Goal: Information Seeking & Learning: Understand process/instructions

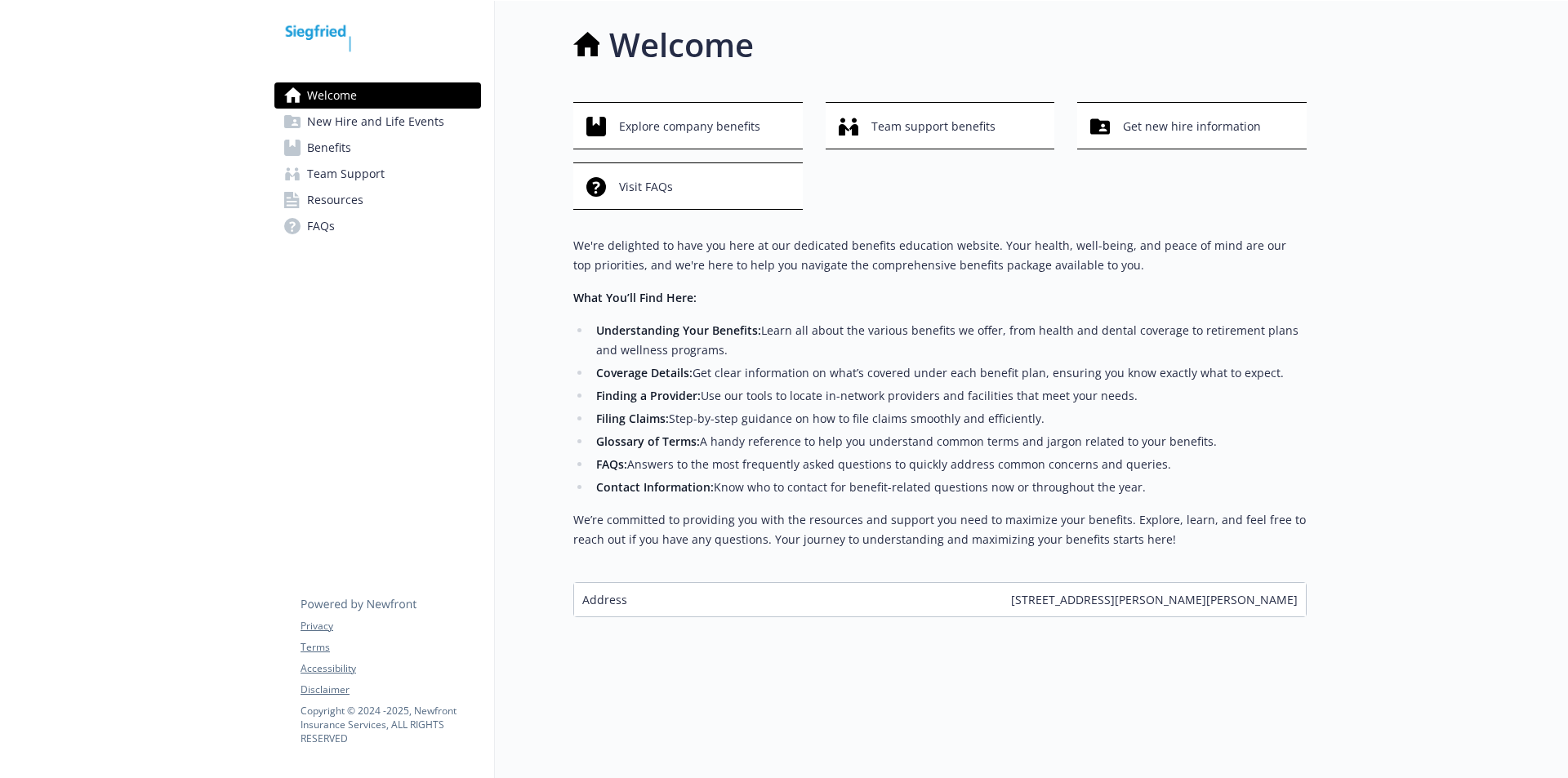
click at [416, 118] on span "New Hire and Life Events" at bounding box center [375, 121] width 137 height 26
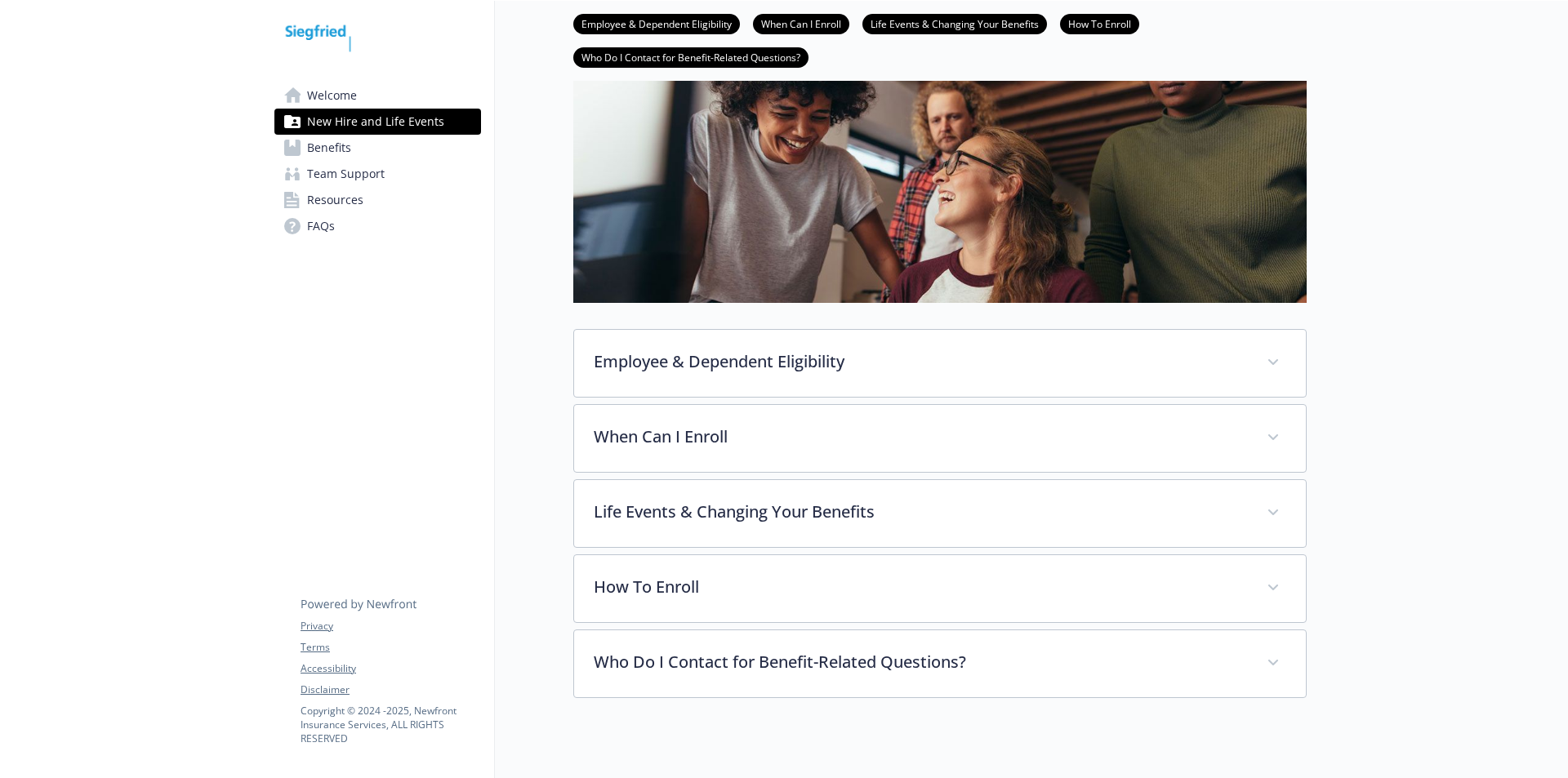
scroll to position [213, 0]
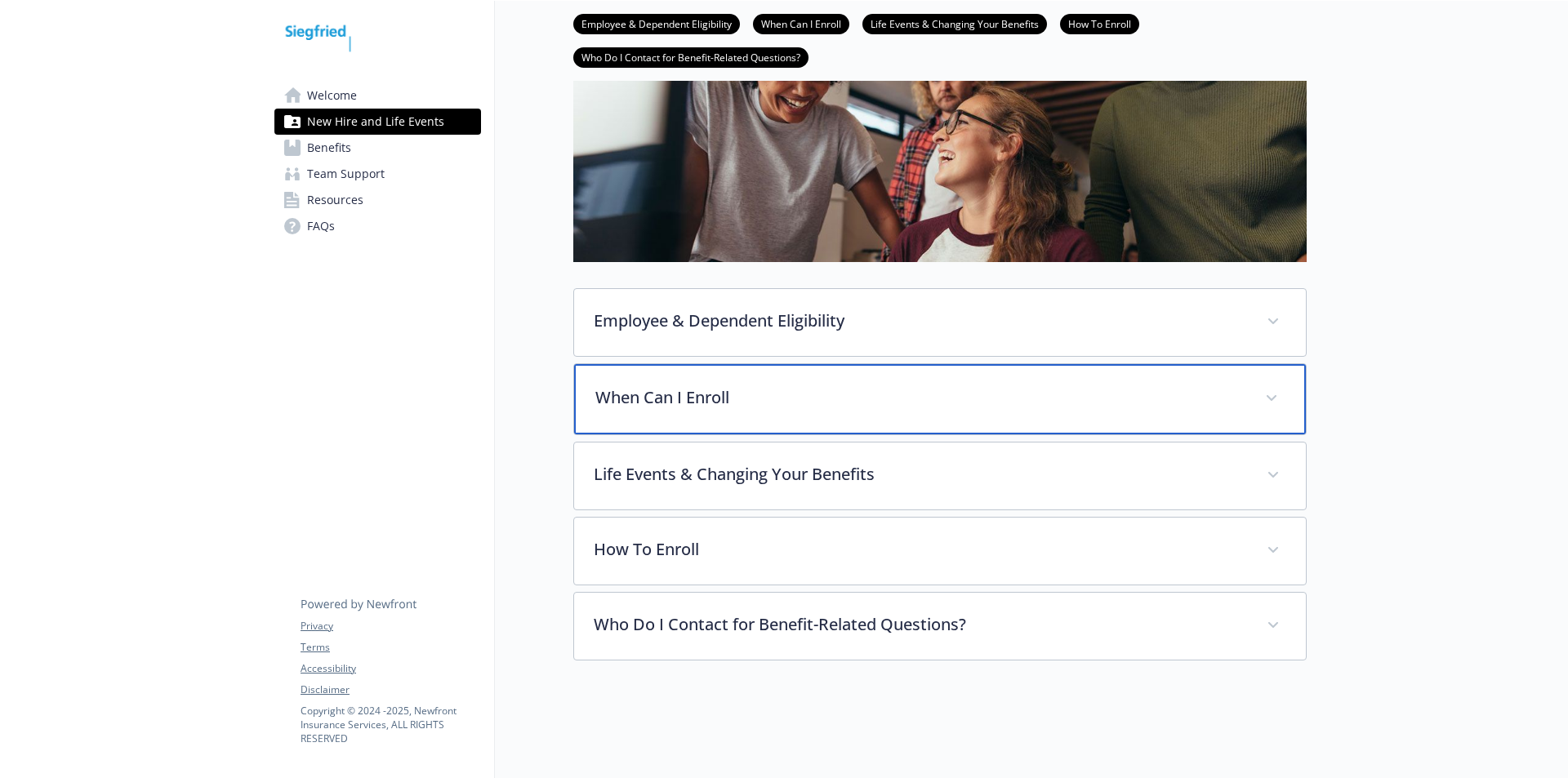
click at [661, 390] on p "When Can I Enroll" at bounding box center [920, 398] width 650 height 24
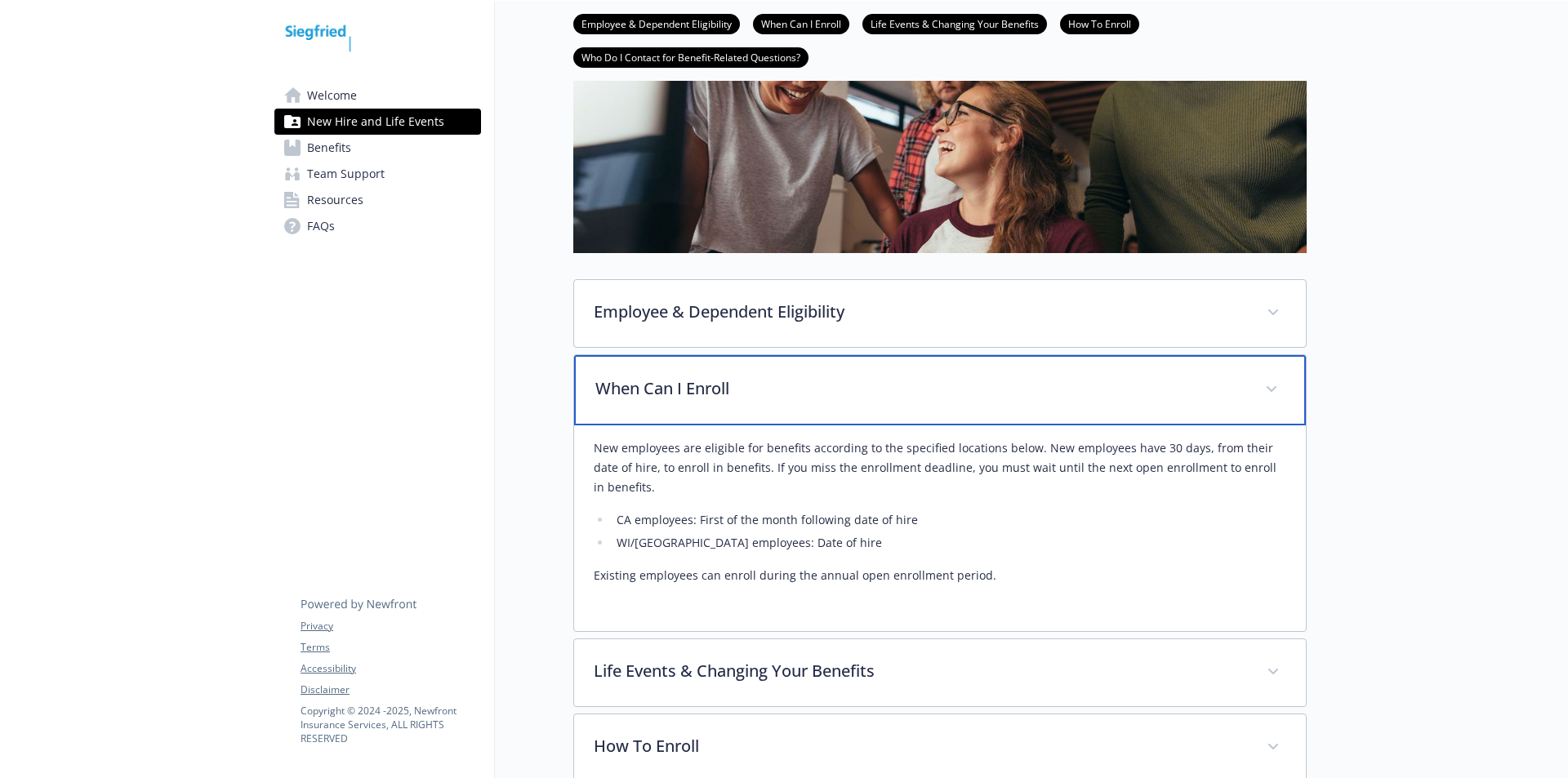
click at [661, 390] on p "When Can I Enroll" at bounding box center [920, 388] width 650 height 24
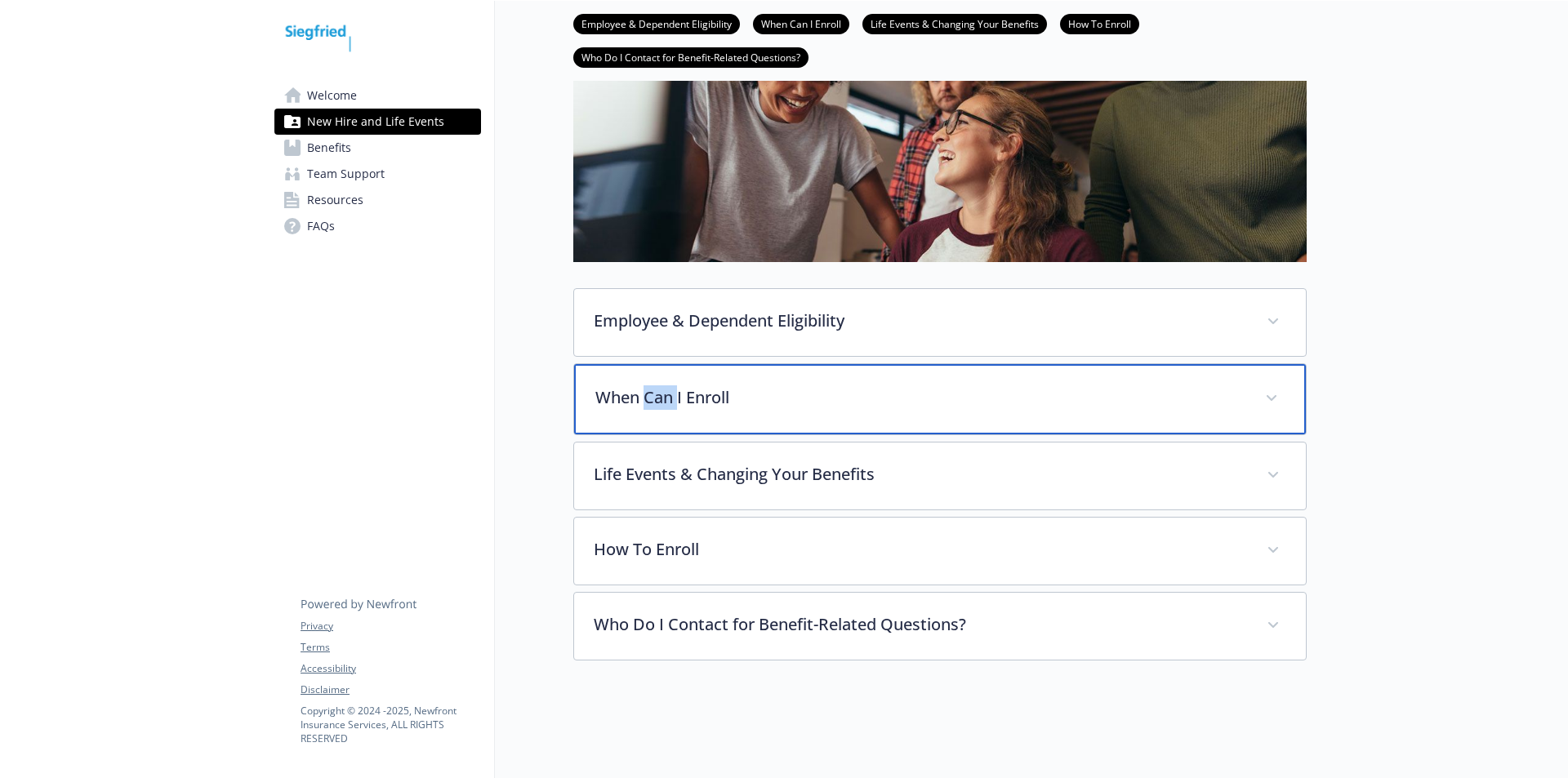
click at [661, 390] on p "When Can I Enroll" at bounding box center [920, 398] width 650 height 24
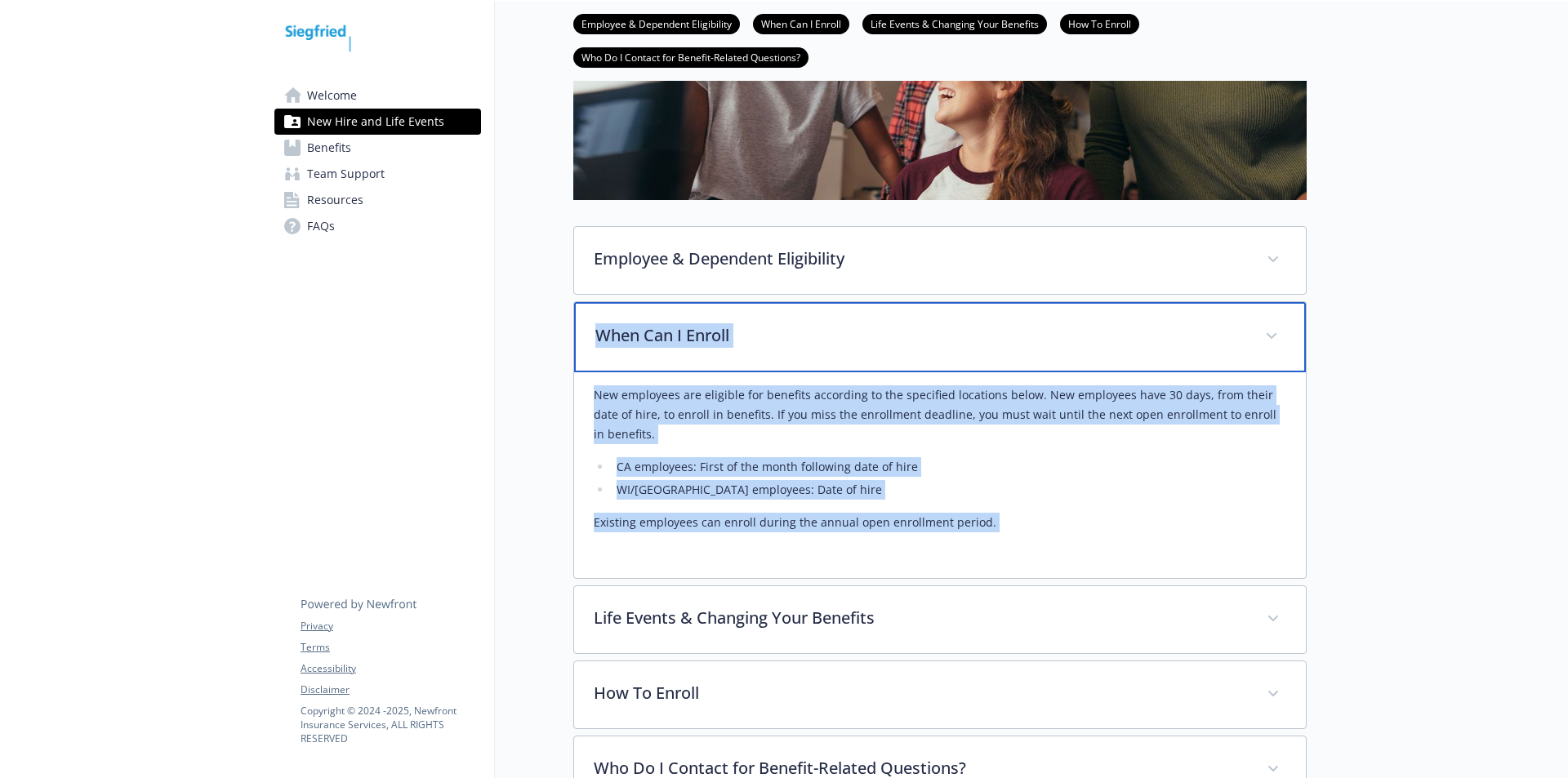
scroll to position [295, 0]
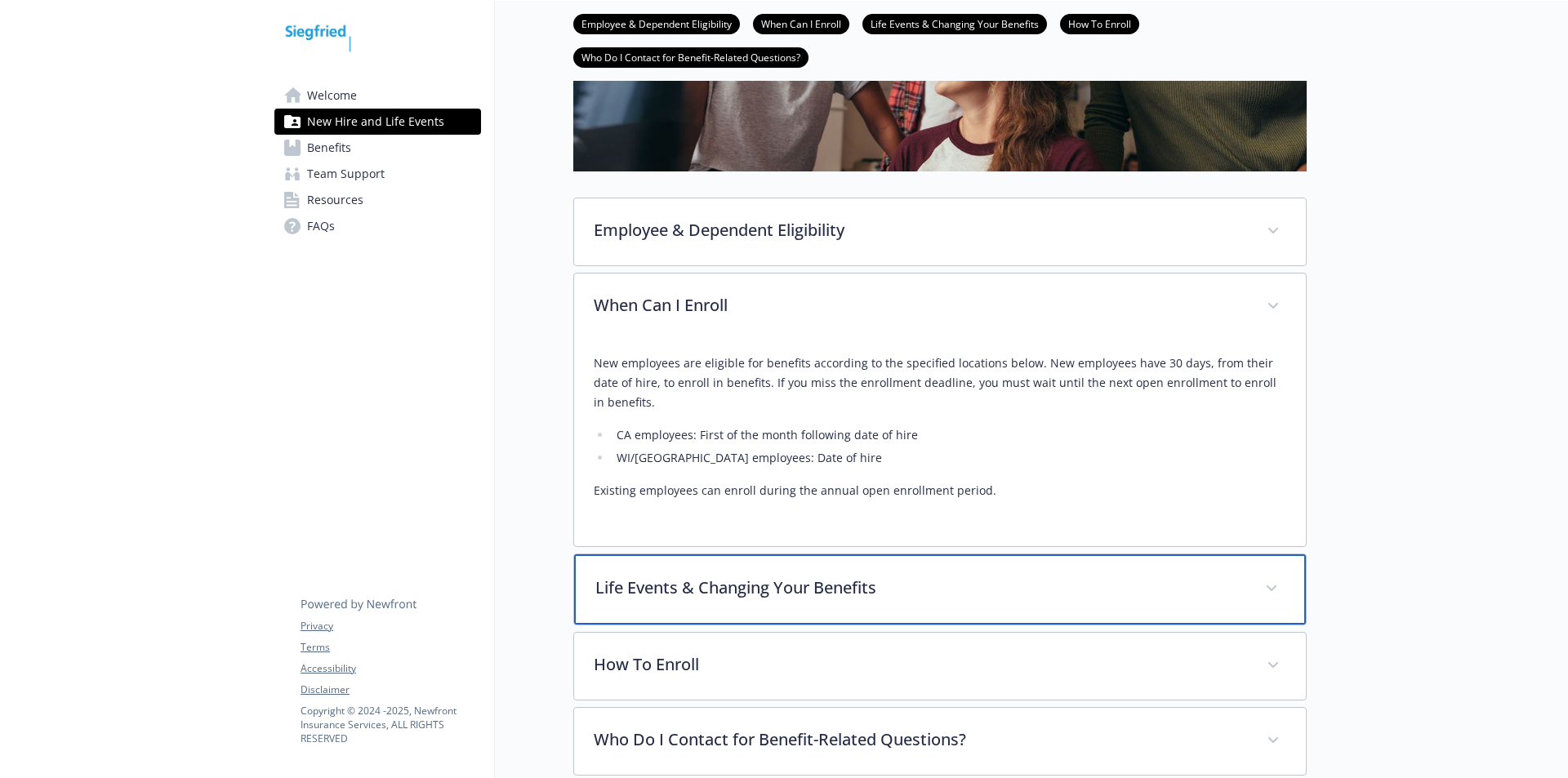
click at [946, 587] on p "Life Events & Changing Your Benefits" at bounding box center [920, 588] width 650 height 24
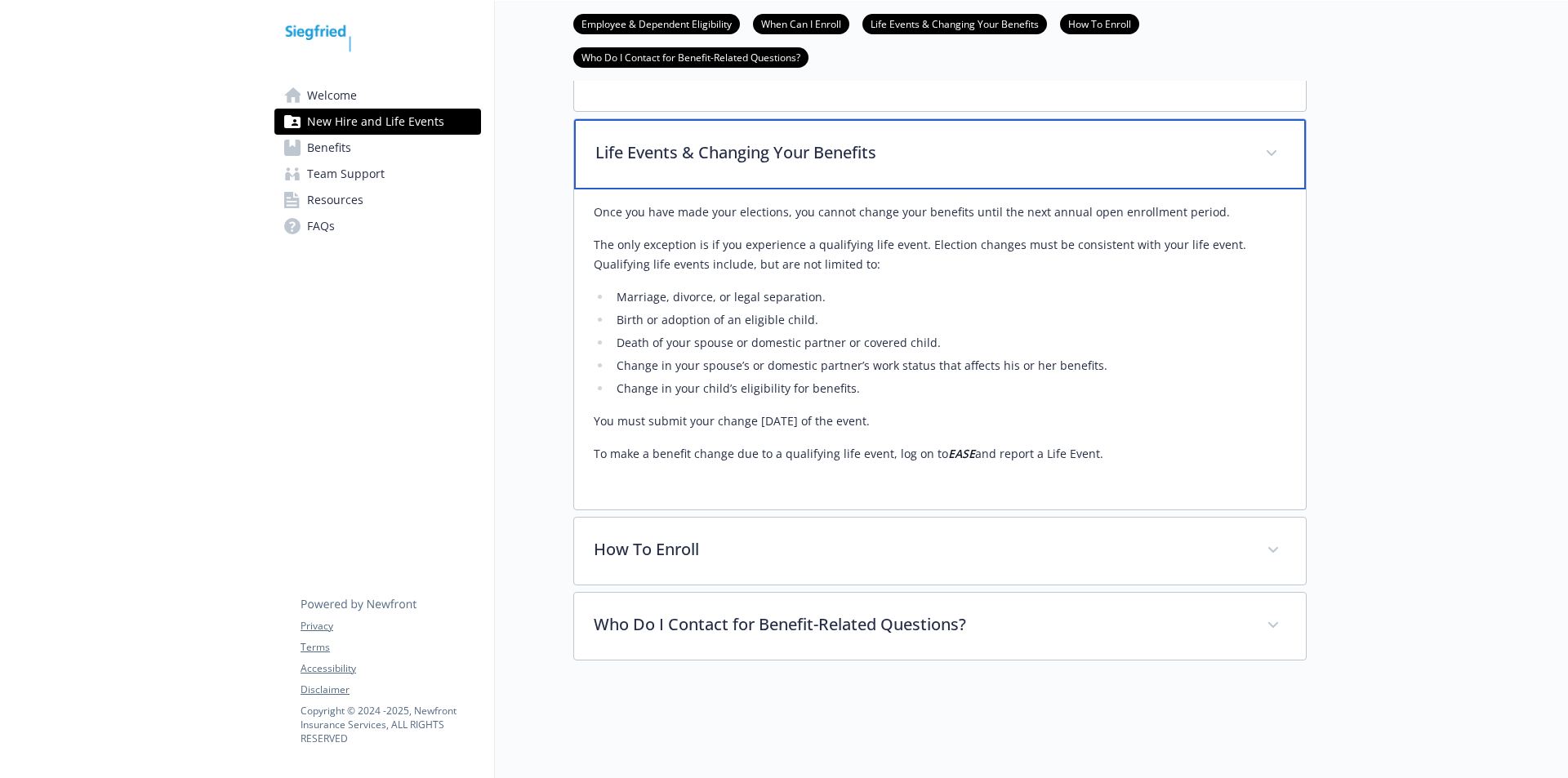
scroll to position [742, 0]
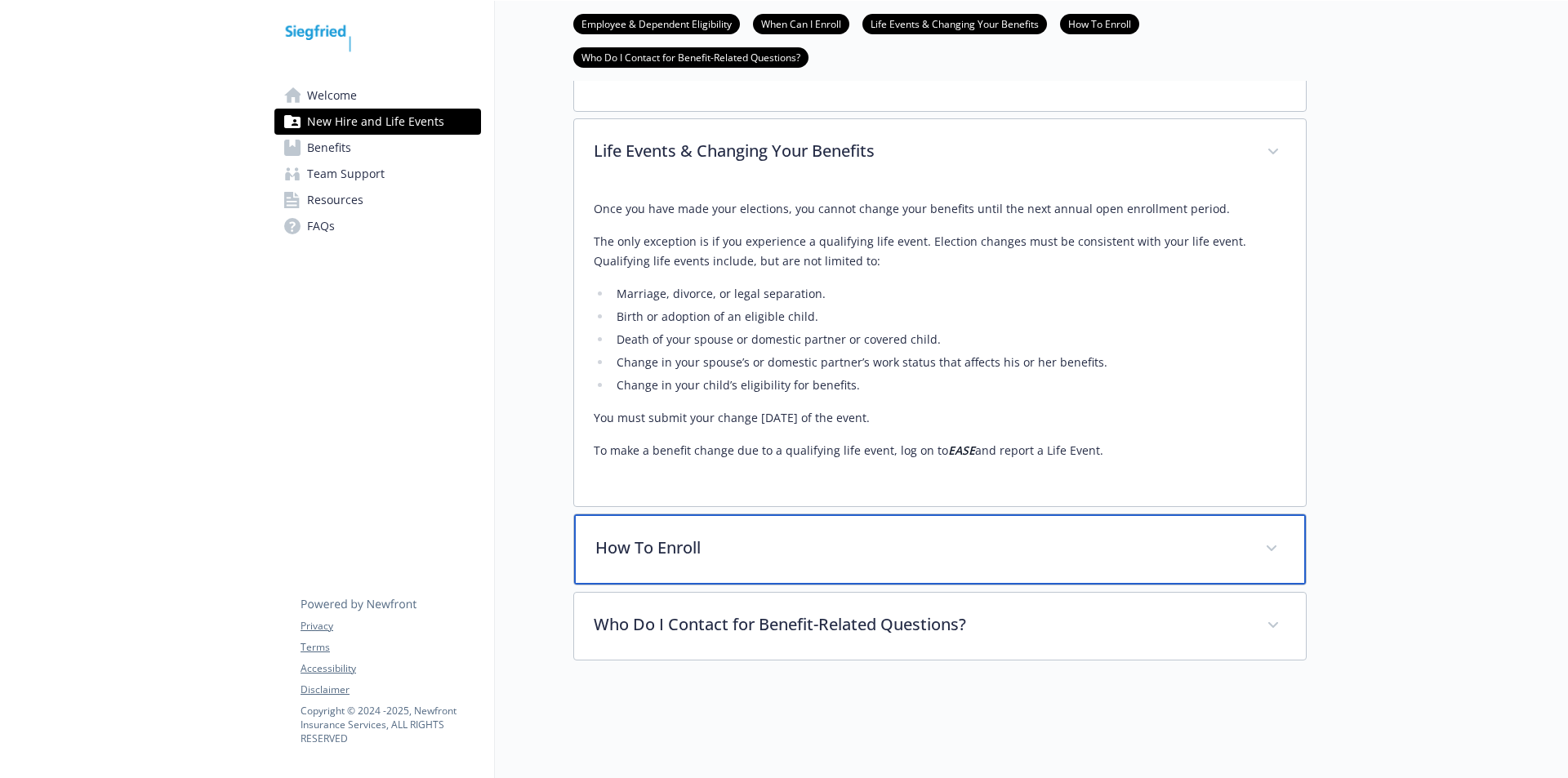
click at [813, 552] on div "How To Enroll" at bounding box center [940, 549] width 731 height 70
click at [881, 536] on p "How To Enroll" at bounding box center [920, 548] width 650 height 24
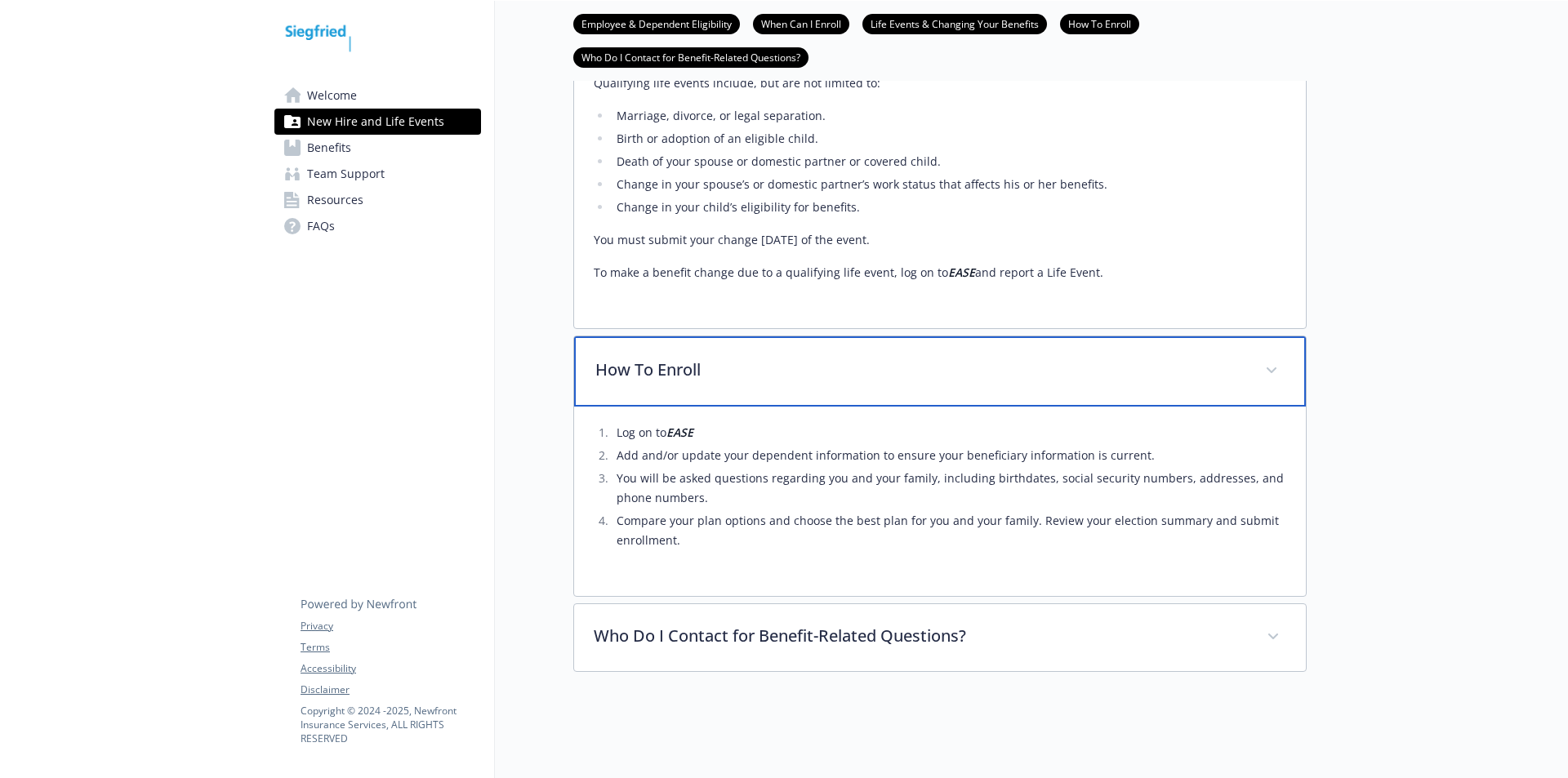
scroll to position [932, 0]
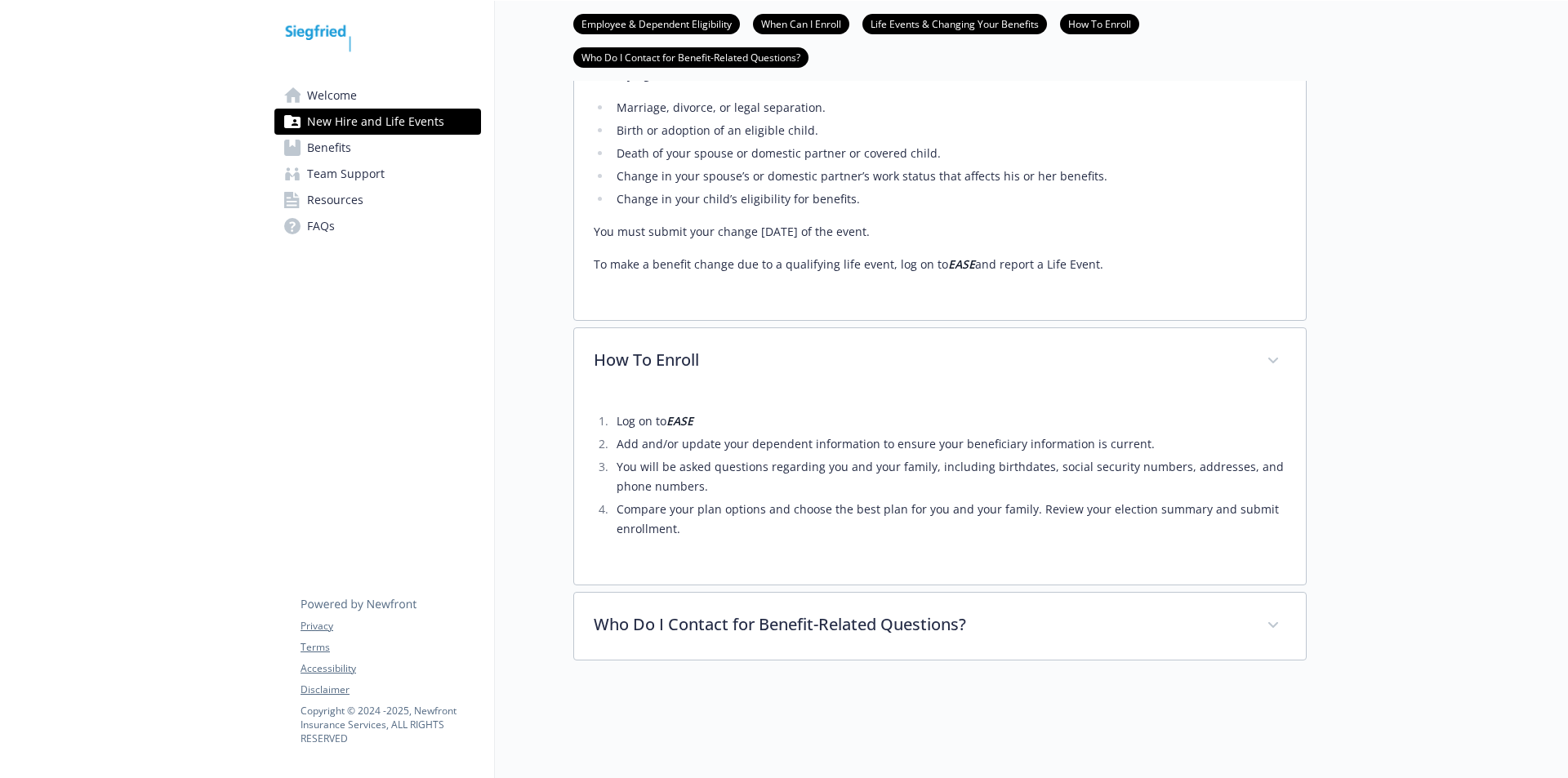
click at [323, 148] on span "Benefits" at bounding box center [329, 147] width 45 height 26
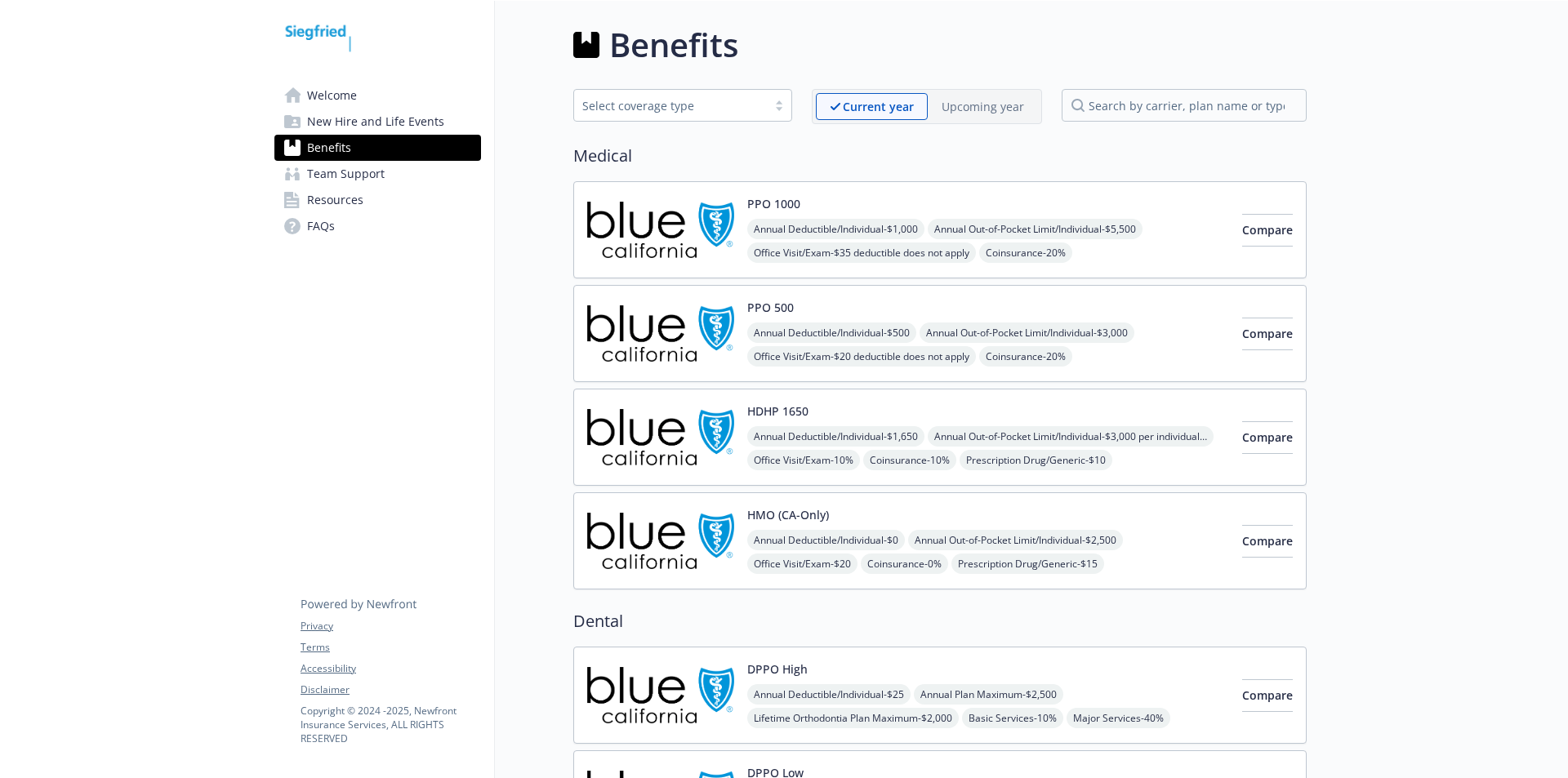
click at [364, 126] on span "New Hire and Life Events" at bounding box center [375, 121] width 137 height 26
click at [365, 126] on span "New Hire and Life Events" at bounding box center [375, 121] width 137 height 26
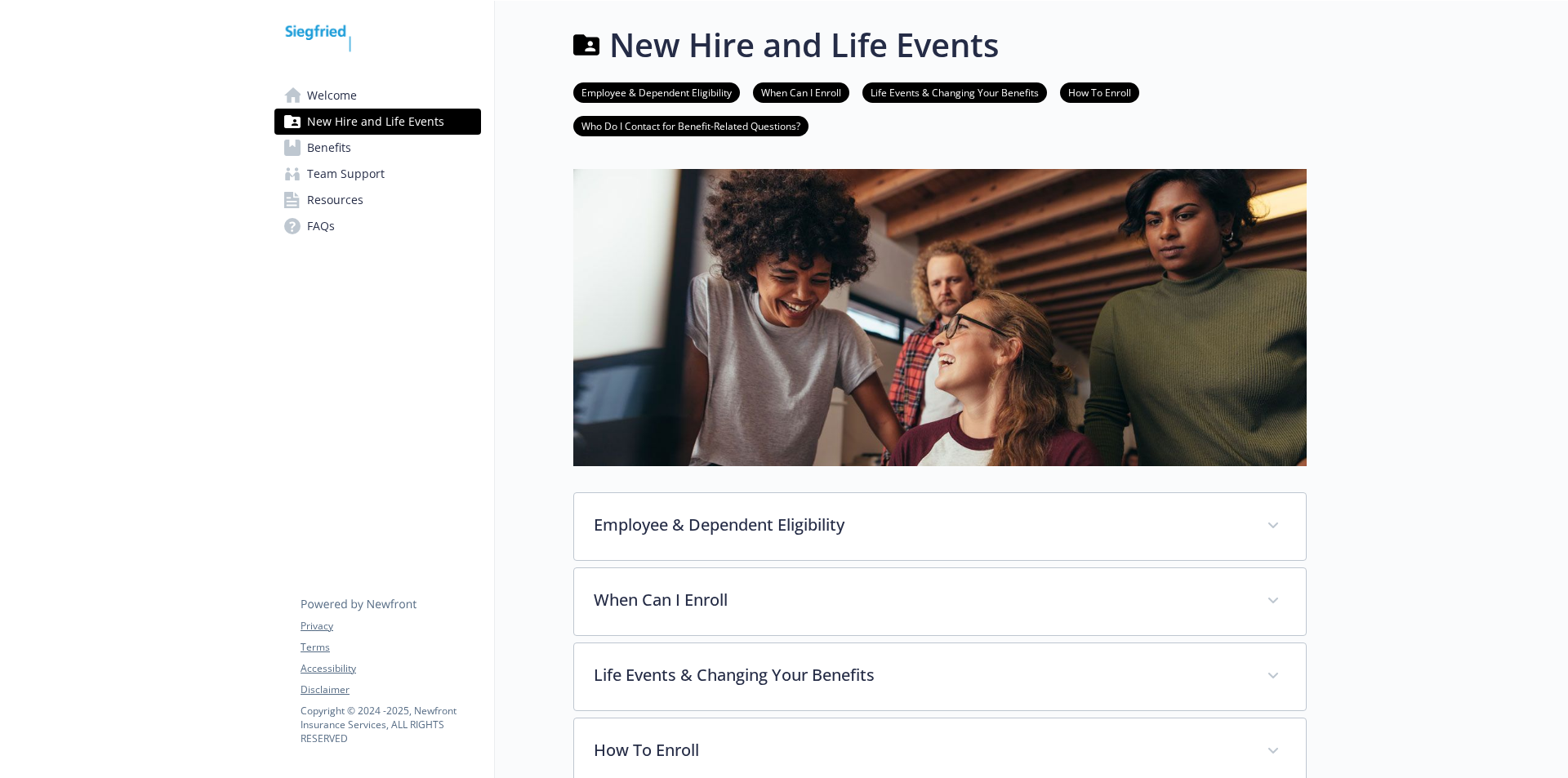
click at [317, 27] on img at bounding box center [318, 38] width 87 height 49
drag, startPoint x: 317, startPoint y: 27, endPoint x: 395, endPoint y: 3, distance: 81.6
click at [322, 26] on img at bounding box center [318, 38] width 87 height 49
